Goal: Find contact information: Find contact information

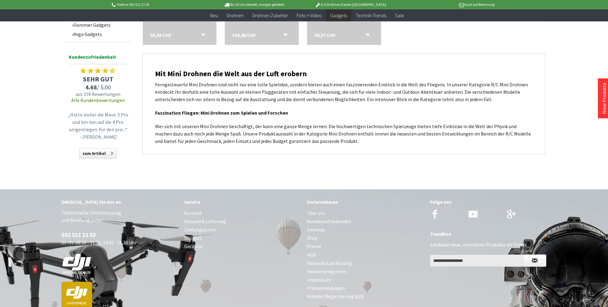
scroll to position [356, 0]
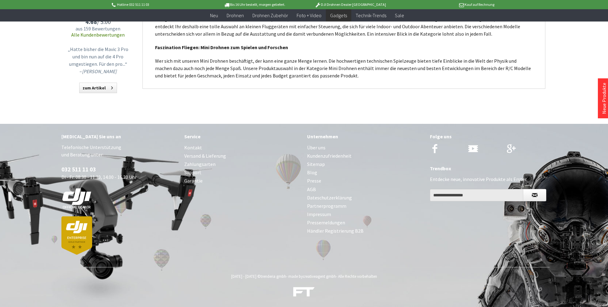
click at [322, 212] on link "Impressum" at bounding box center [365, 214] width 117 height 8
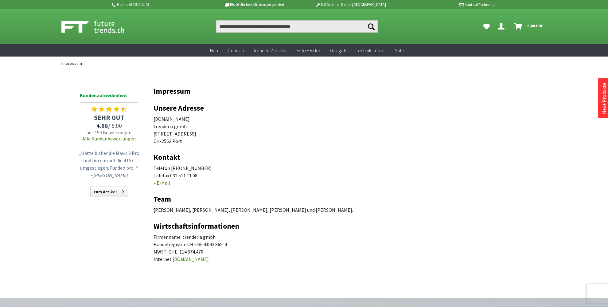
drag, startPoint x: 195, startPoint y: 119, endPoint x: 154, endPoint y: 119, distance: 41.5
click at [154, 119] on p "futuretrends.ch trenderia gmbh Spärsstrasse 2 CH-2562 Port" at bounding box center [344, 129] width 381 height 29
copy p "[DOMAIN_NAME]"
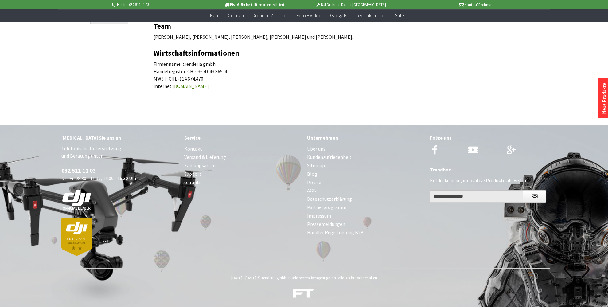
scroll to position [162, 0]
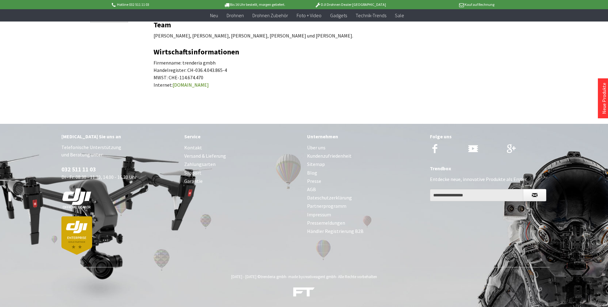
click at [318, 148] on link "Über uns" at bounding box center [365, 147] width 117 height 8
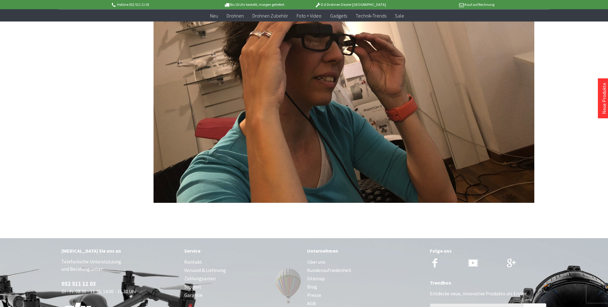
scroll to position [1441, 0]
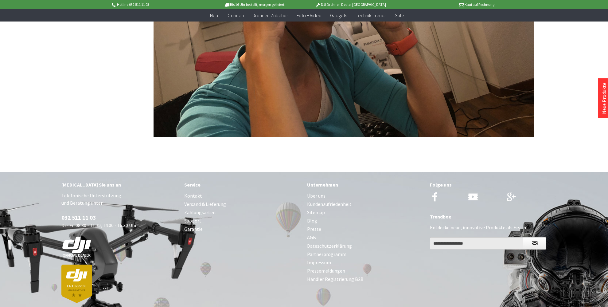
click at [313, 233] on link "AGB" at bounding box center [365, 237] width 117 height 8
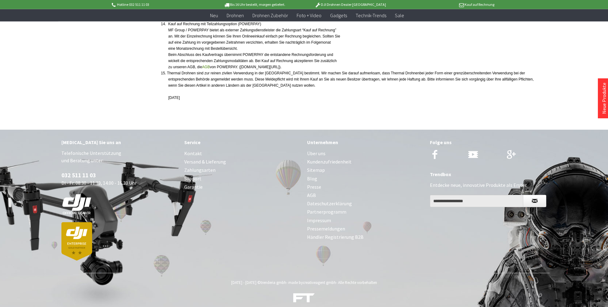
scroll to position [454, 0]
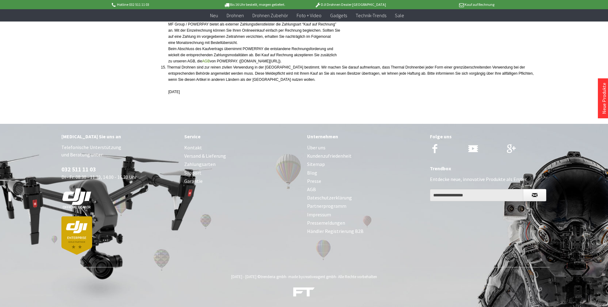
click at [324, 215] on link "Impressum" at bounding box center [365, 214] width 117 height 8
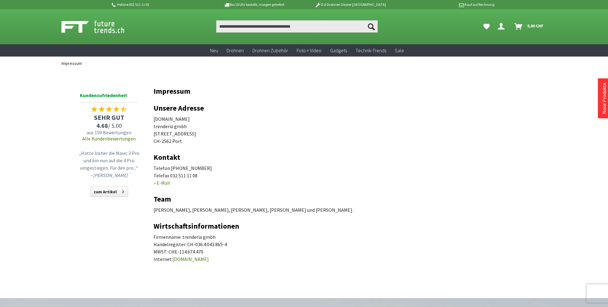
click at [171, 185] on p "Telefon [PHONE_NUMBER] Telefax 032 511 11 08 » E-Mail" at bounding box center [344, 175] width 381 height 22
click at [158, 184] on link "» E-Mail" at bounding box center [162, 183] width 17 height 6
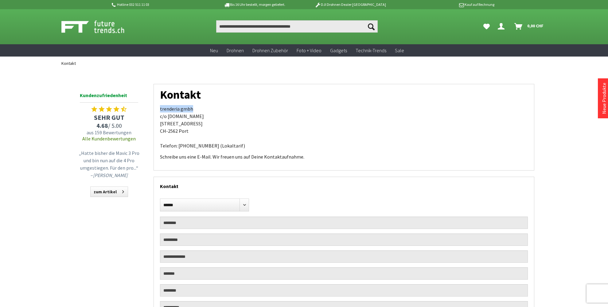
drag, startPoint x: 201, startPoint y: 110, endPoint x: 158, endPoint y: 110, distance: 42.7
click at [158, 110] on div "Kontakt trenderia gmbh [STREET_ADDRESS][DOMAIN_NAME] Telefon: [PHONE_NUMBER] (L…" at bounding box center [344, 127] width 381 height 87
copy p "trenderia gmbh"
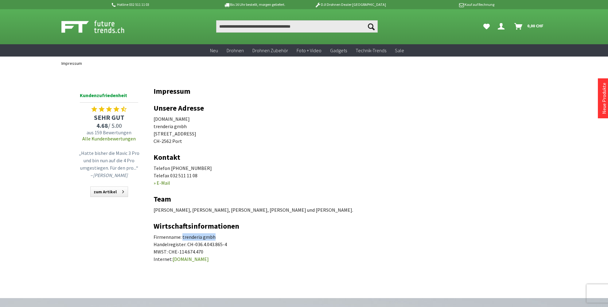
drag, startPoint x: 212, startPoint y: 236, endPoint x: 182, endPoint y: 236, distance: 29.2
click at [182, 236] on p "Firmenname: trenderia gmbh Handelregister: CH-036.4.043.865-4 MWST: CHE-114.674…" at bounding box center [344, 247] width 381 height 29
copy p "trenderia gmbh"
